Goal: Communication & Community: Answer question/provide support

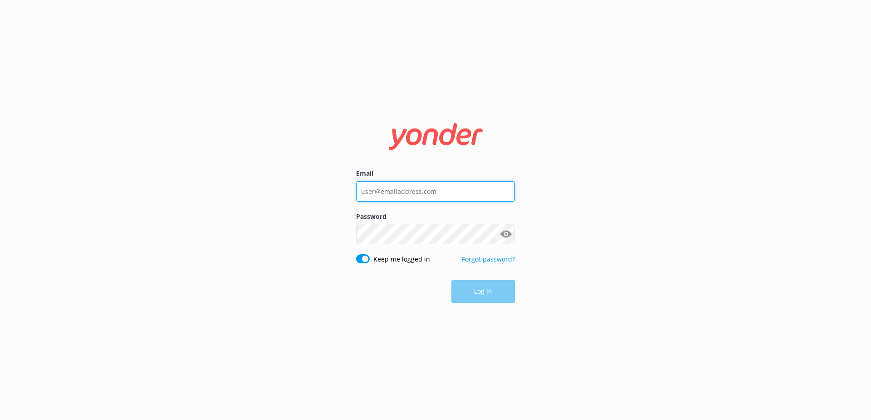
type input "[EMAIL_ADDRESS][DOMAIN_NAME]"
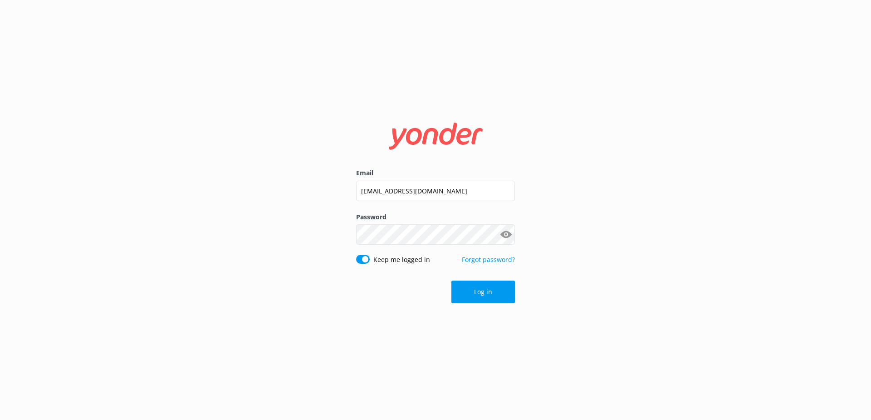
click at [492, 289] on div "Log in" at bounding box center [435, 291] width 159 height 23
click at [488, 298] on button "Log in" at bounding box center [482, 291] width 63 height 23
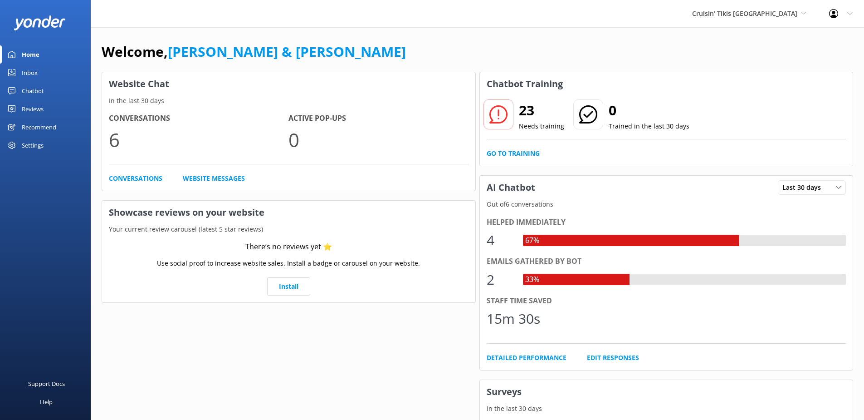
click at [39, 73] on link "Inbox" at bounding box center [45, 72] width 91 height 18
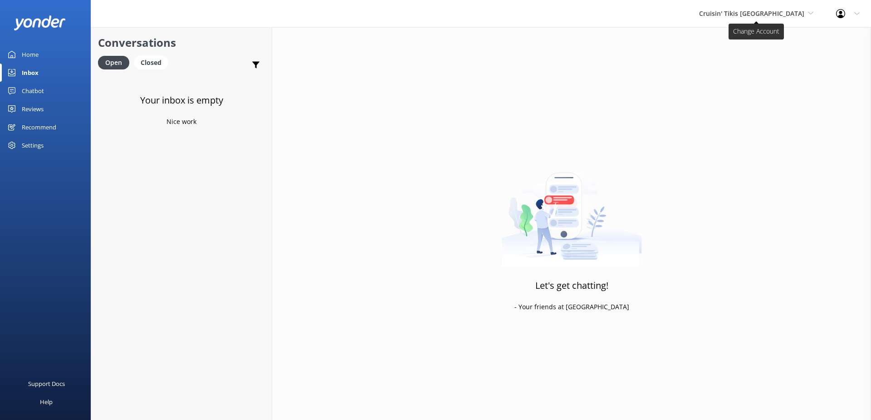
click at [808, 9] on span "Cruisin' Tikis [GEOGRAPHIC_DATA]" at bounding box center [756, 14] width 114 height 10
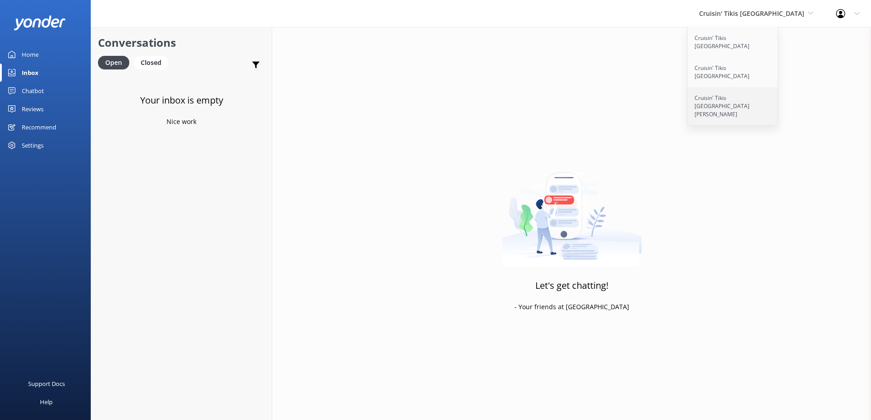
click at [770, 87] on link "Cruisin' Tikis [GEOGRAPHIC_DATA][PERSON_NAME]" at bounding box center [733, 106] width 91 height 38
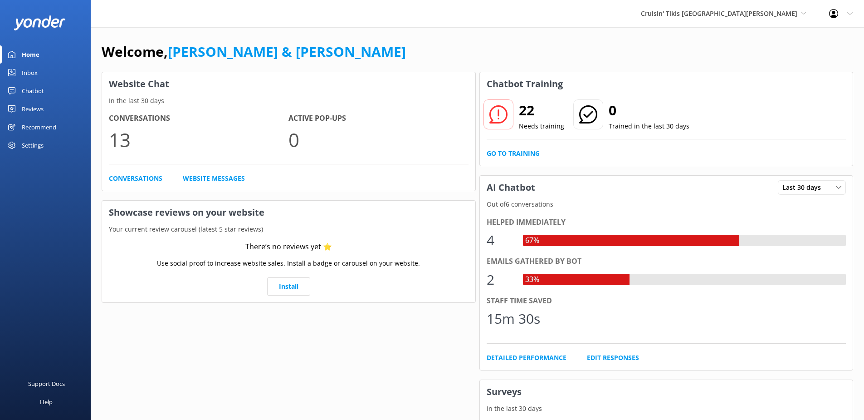
click at [38, 73] on link "Inbox" at bounding box center [45, 72] width 91 height 18
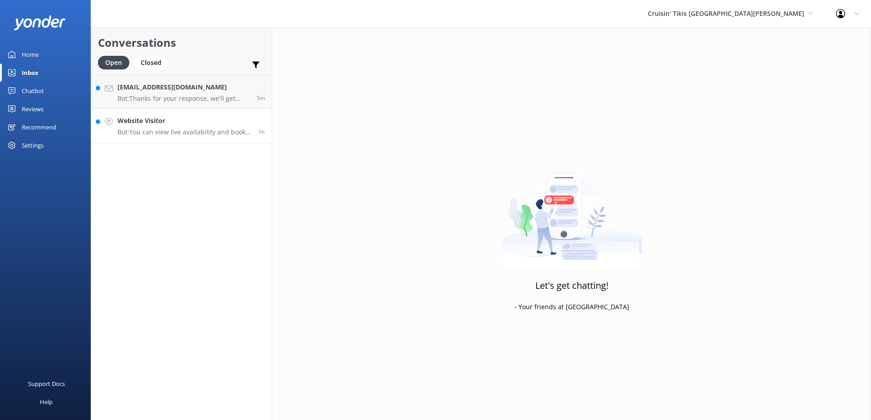
click at [194, 129] on p "Bot: You can view live availability and book your Cruisin' Tiki online at [URL]…" at bounding box center [184, 132] width 134 height 8
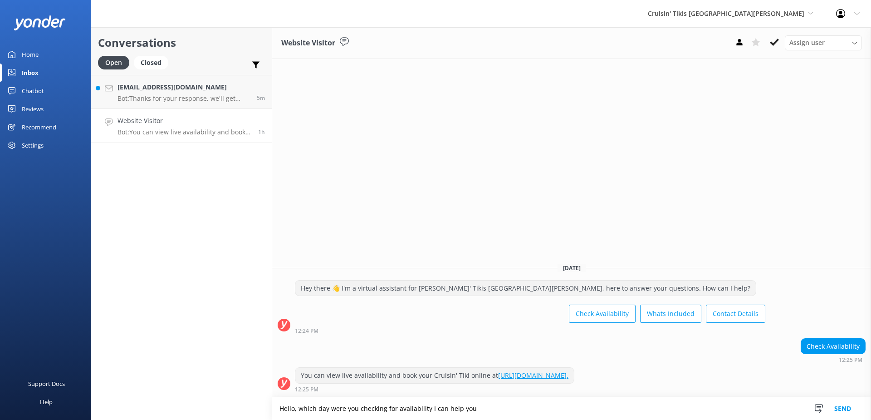
type textarea "Hello, which day were you checking for availability I can help you"
click at [835, 404] on button "Send" at bounding box center [842, 408] width 34 height 23
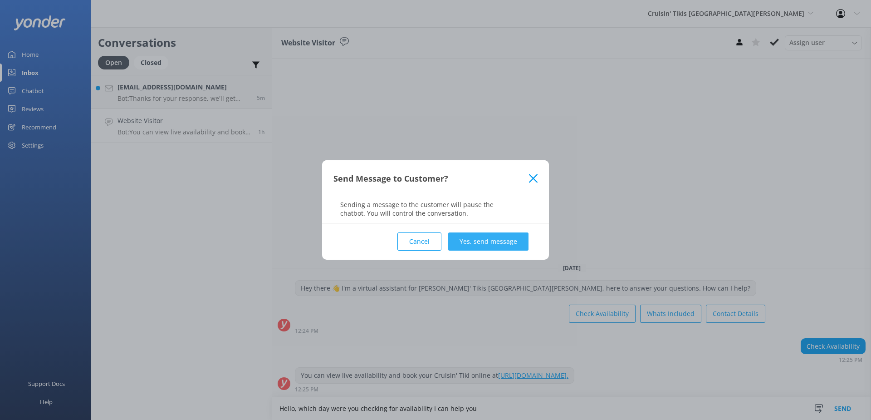
click at [483, 236] on button "Yes, send message" at bounding box center [488, 241] width 80 height 18
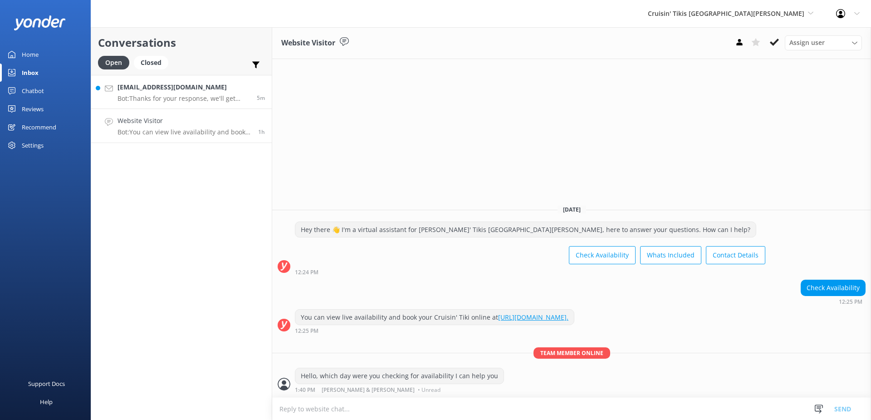
click at [152, 95] on p "Bot: Thanks for your response, we'll get back to you as soon as we can during o…" at bounding box center [183, 98] width 132 height 8
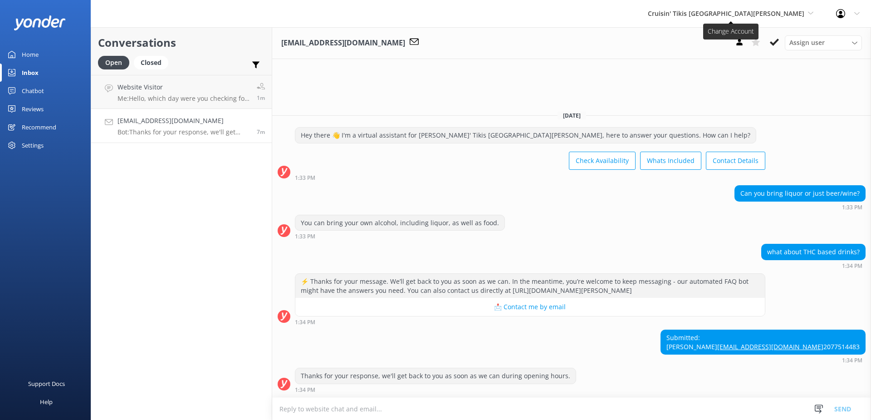
click at [780, 10] on span "Cruisin' Tikis [GEOGRAPHIC_DATA][PERSON_NAME]" at bounding box center [726, 13] width 156 height 9
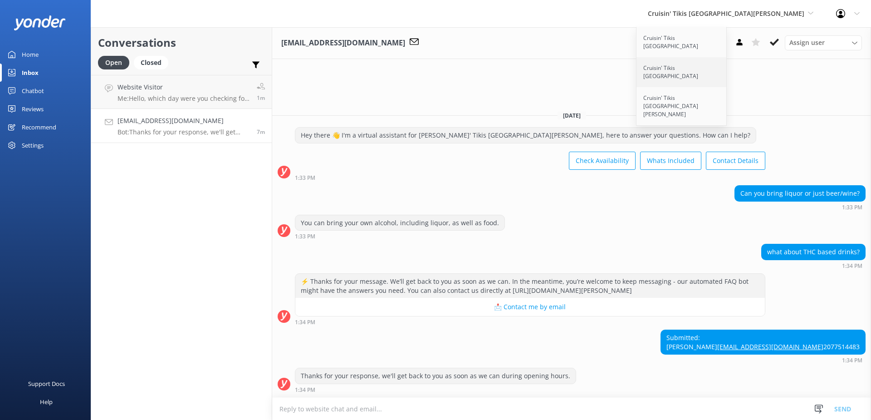
click at [727, 63] on link "Cruisin' Tikis [GEOGRAPHIC_DATA]" at bounding box center [681, 72] width 91 height 30
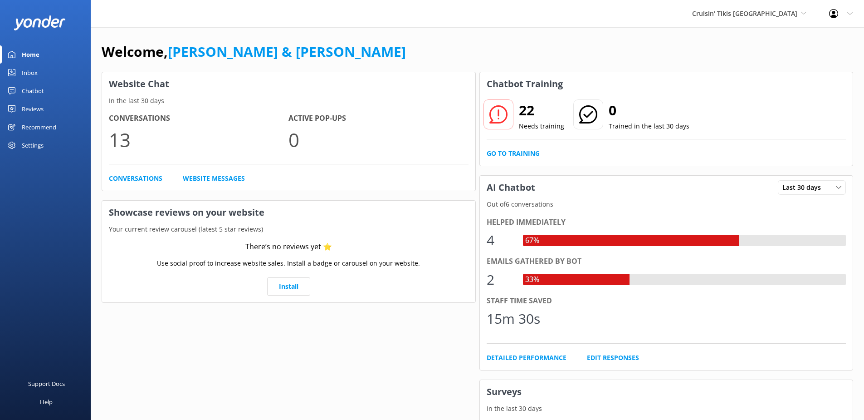
click at [31, 74] on div "Inbox" at bounding box center [30, 72] width 16 height 18
